Goal: Task Accomplishment & Management: Manage account settings

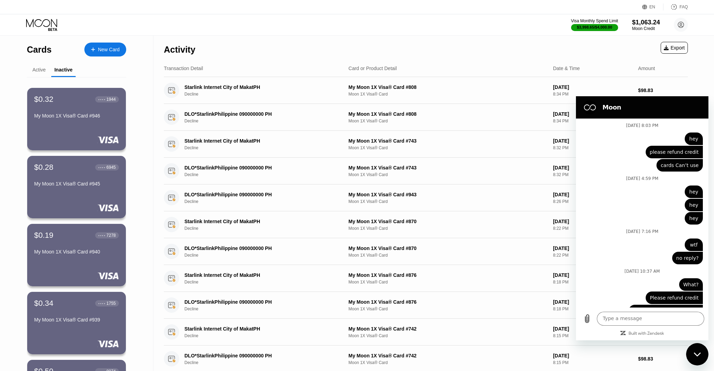
scroll to position [2610, 0]
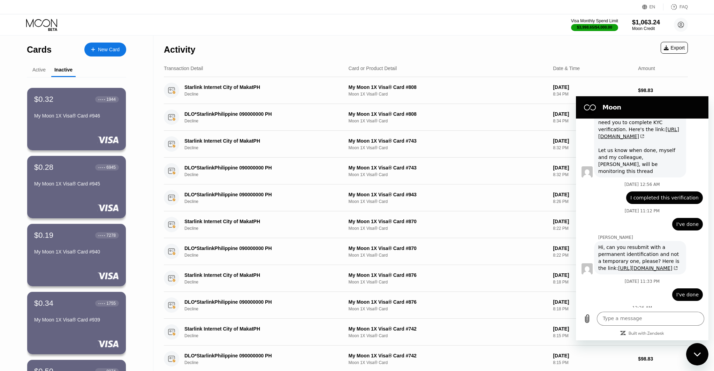
click at [38, 70] on div "Active" at bounding box center [38, 70] width 13 height 6
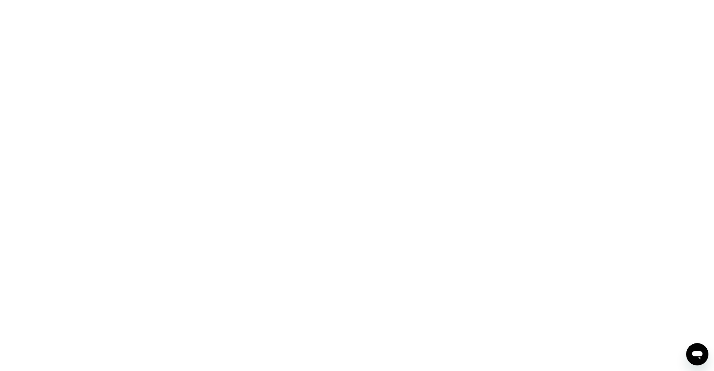
click at [696, 352] on icon "Open messaging window" at bounding box center [697, 355] width 10 height 8
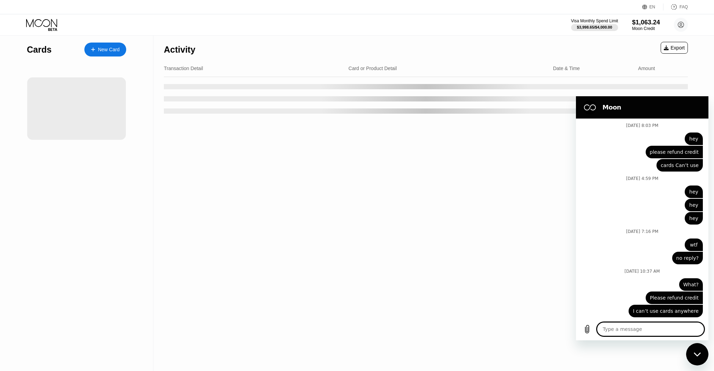
scroll to position [2599, 0]
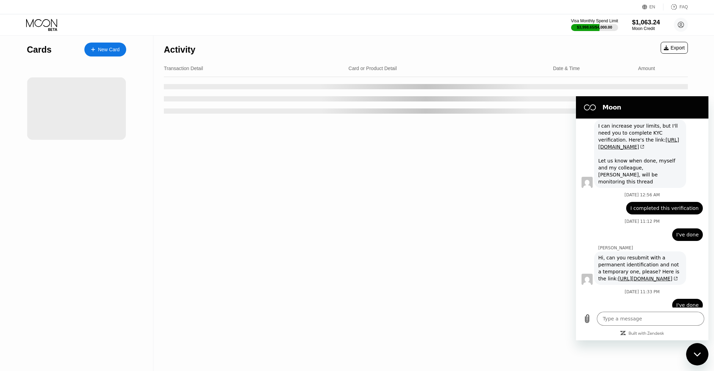
click at [696, 352] on icon "Close messaging window" at bounding box center [696, 354] width 7 height 5
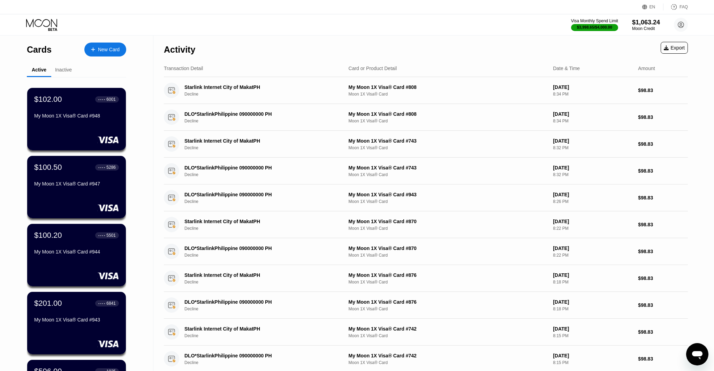
type textarea "x"
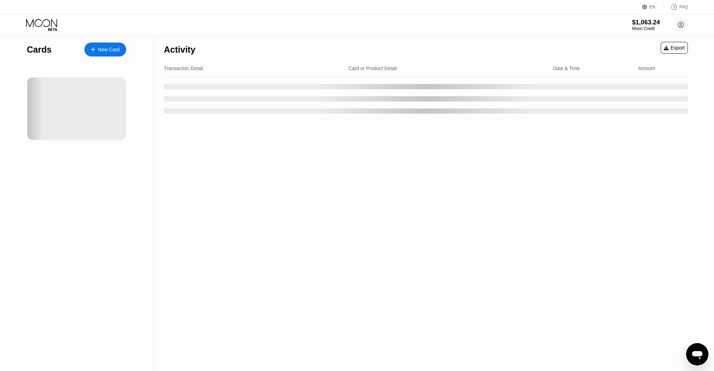
click at [701, 358] on icon "Open messaging window" at bounding box center [697, 354] width 13 height 13
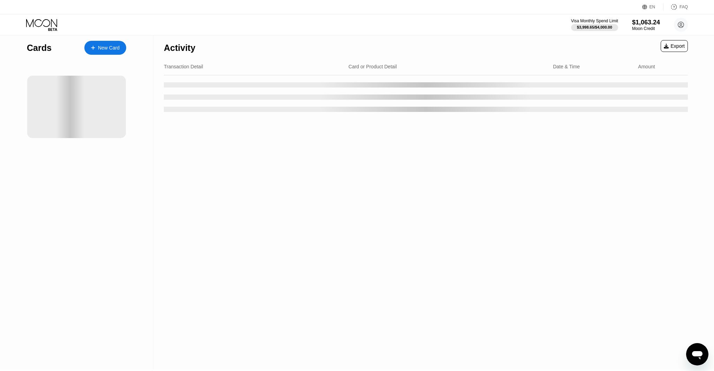
click at [694, 356] on icon "Open messaging window" at bounding box center [697, 354] width 13 height 13
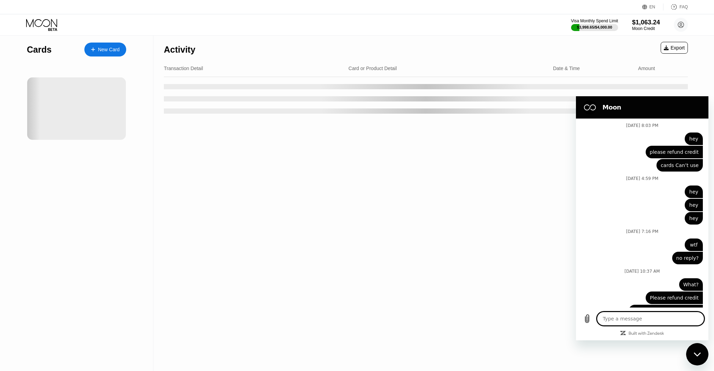
scroll to position [2599, 0]
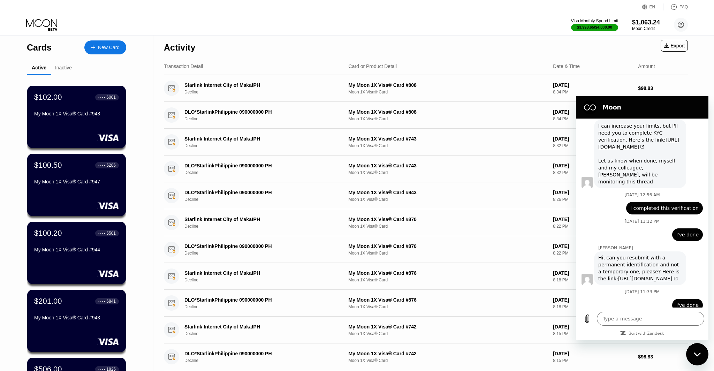
click at [694, 356] on icon "Close messaging window" at bounding box center [696, 354] width 7 height 5
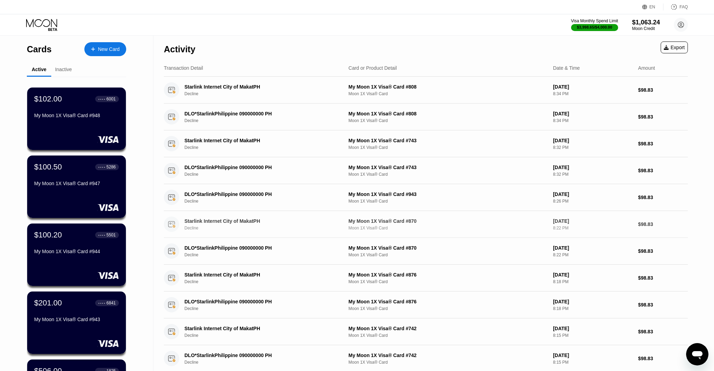
scroll to position [0, 0]
click at [63, 74] on div "Inactive" at bounding box center [63, 70] width 24 height 14
click at [61, 72] on div "Inactive" at bounding box center [63, 70] width 17 height 6
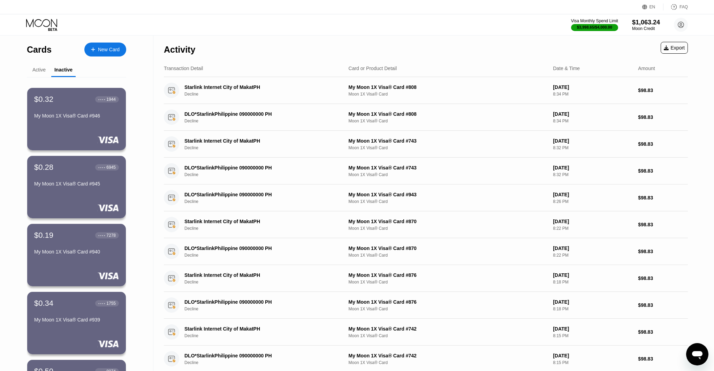
type textarea "x"
